Goal: Task Accomplishment & Management: Complete application form

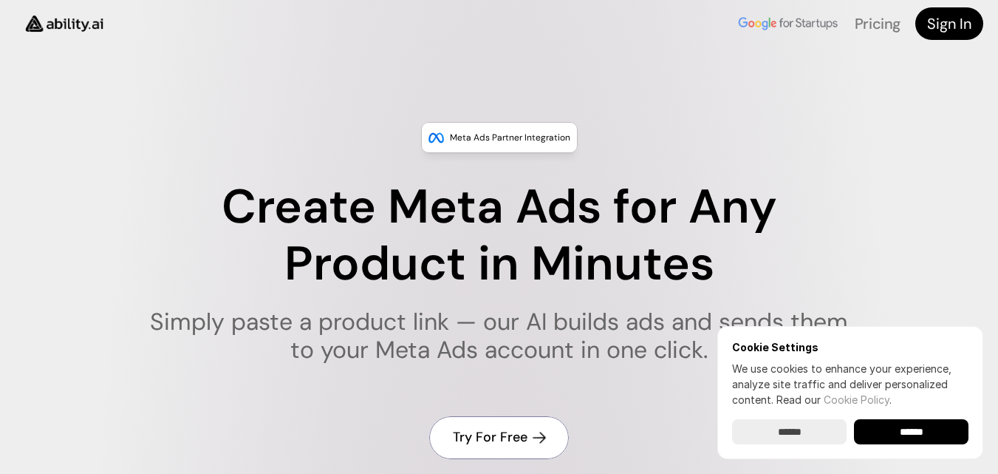
click at [476, 451] on link "Try For Free" at bounding box center [499, 437] width 140 height 42
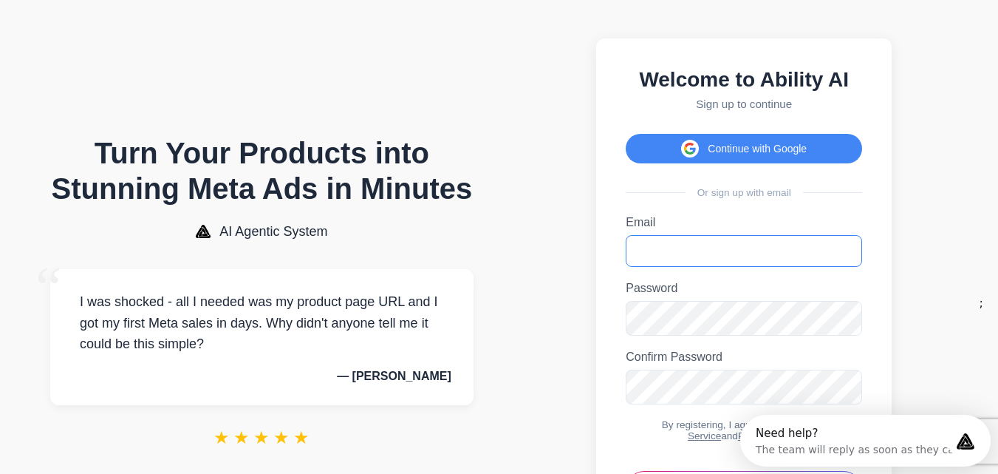
click at [640, 267] on input "Email" at bounding box center [744, 251] width 237 height 32
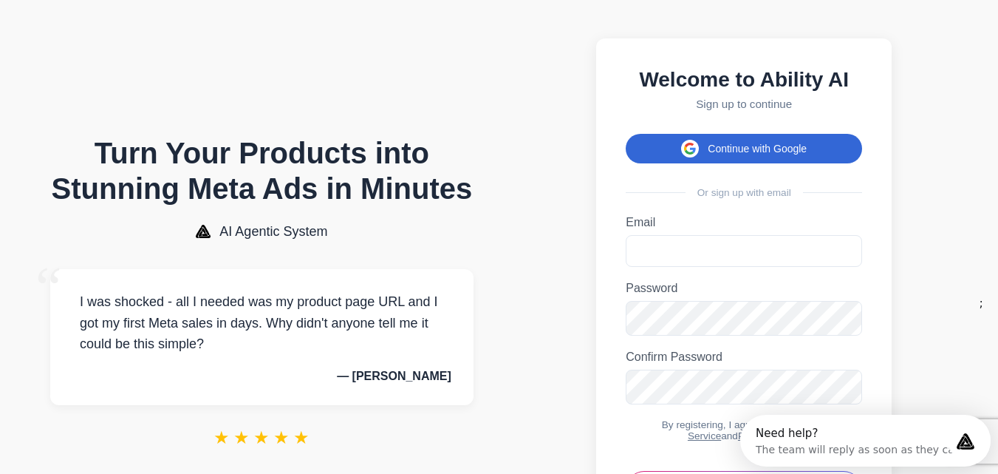
click at [704, 161] on button "Continue with Google" at bounding box center [744, 149] width 237 height 30
